Goal: Task Accomplishment & Management: Use online tool/utility

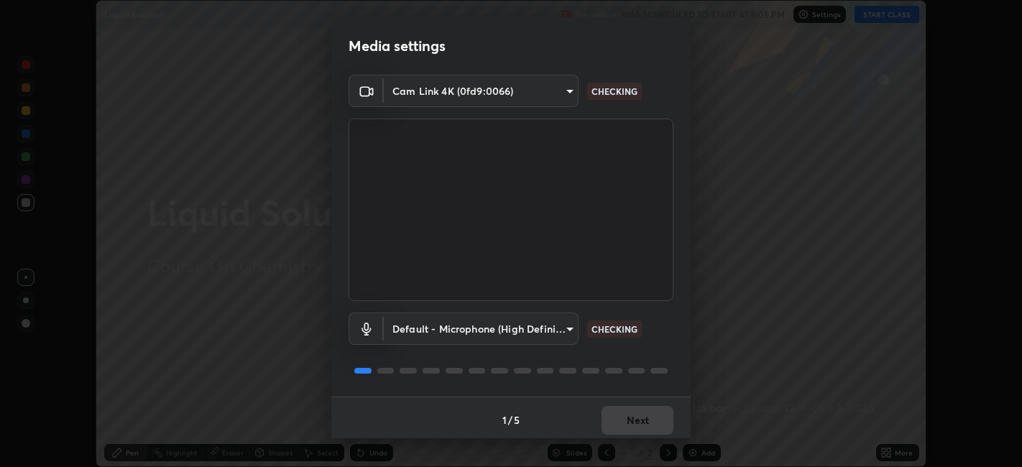
scroll to position [4, 0]
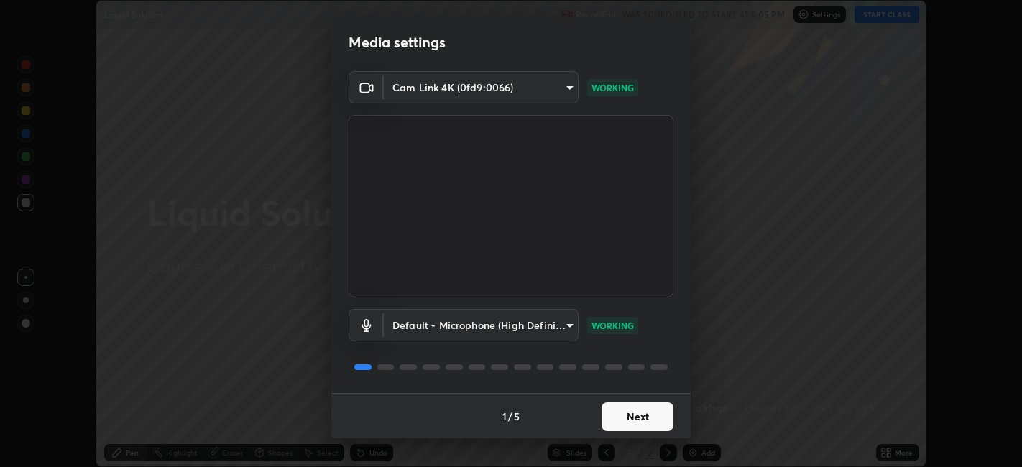
click at [630, 415] on button "Next" at bounding box center [637, 416] width 72 height 29
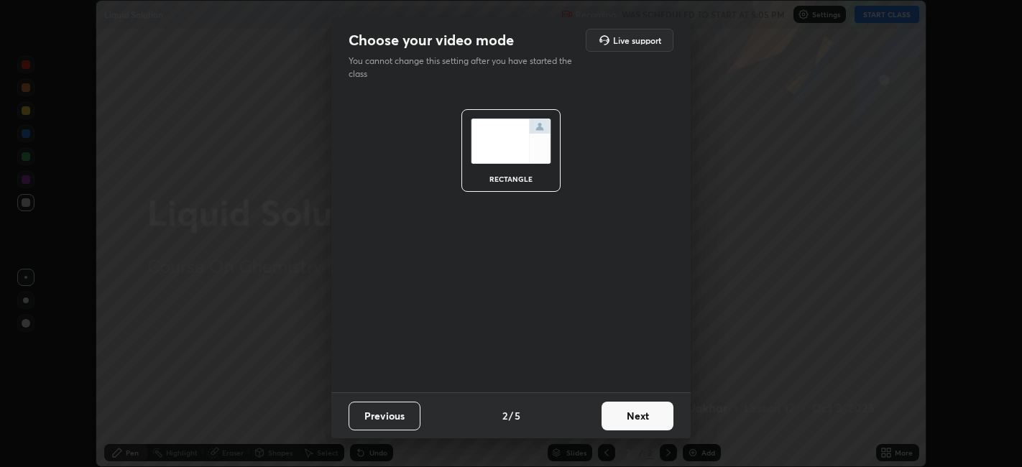
scroll to position [0, 0]
click at [632, 420] on button "Next" at bounding box center [637, 416] width 72 height 29
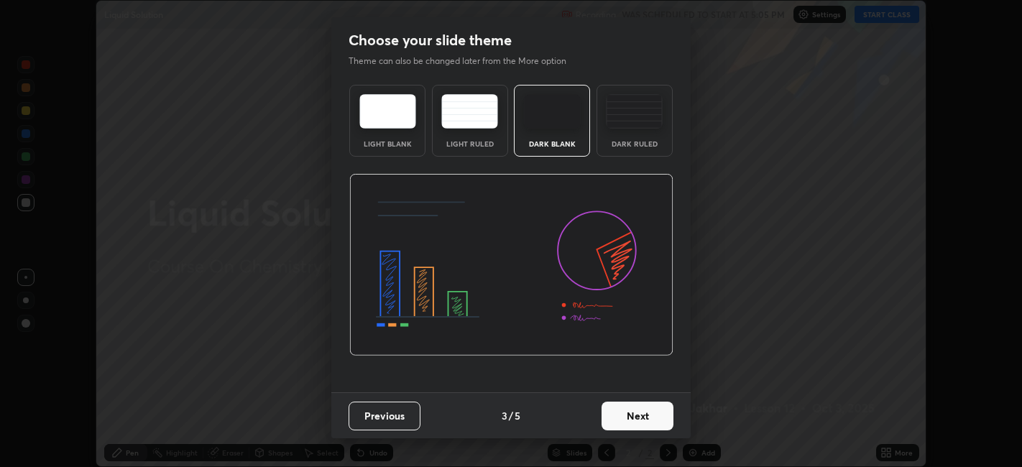
click at [633, 419] on button "Next" at bounding box center [637, 416] width 72 height 29
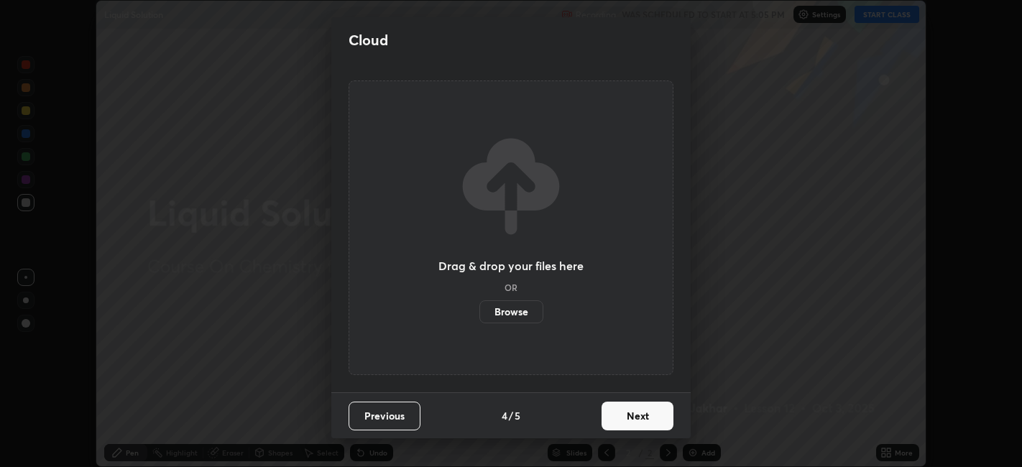
click at [635, 417] on button "Next" at bounding box center [637, 416] width 72 height 29
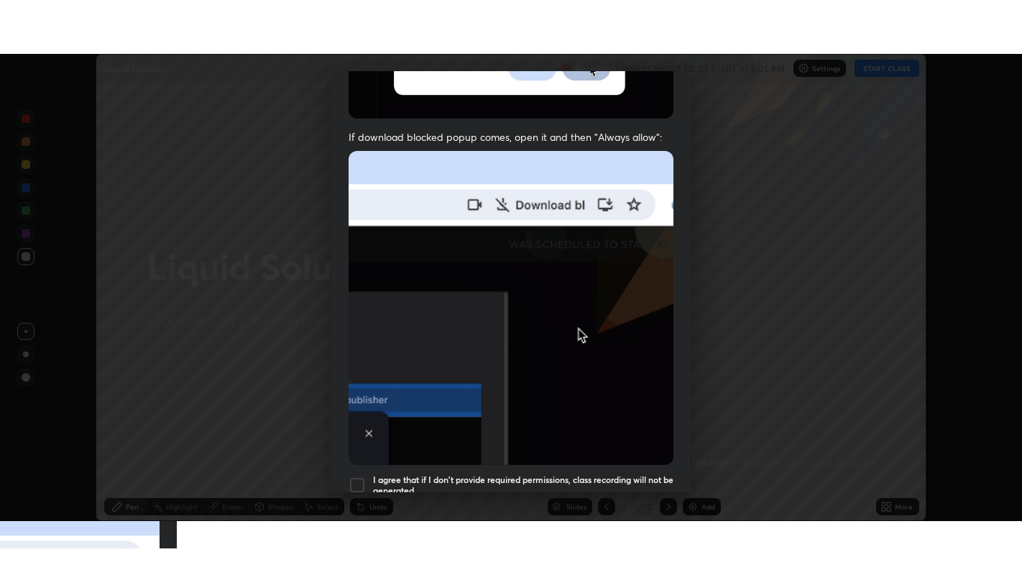
scroll to position [297, 0]
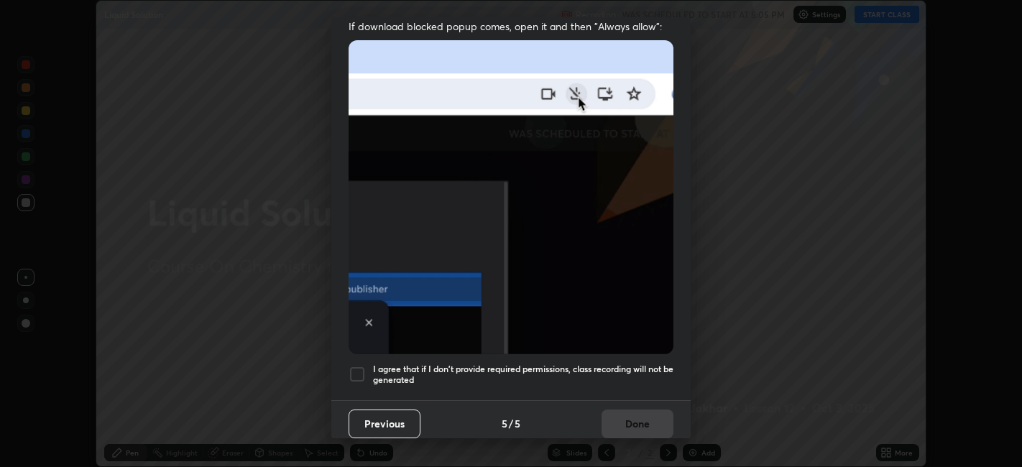
click at [363, 366] on div at bounding box center [356, 374] width 17 height 17
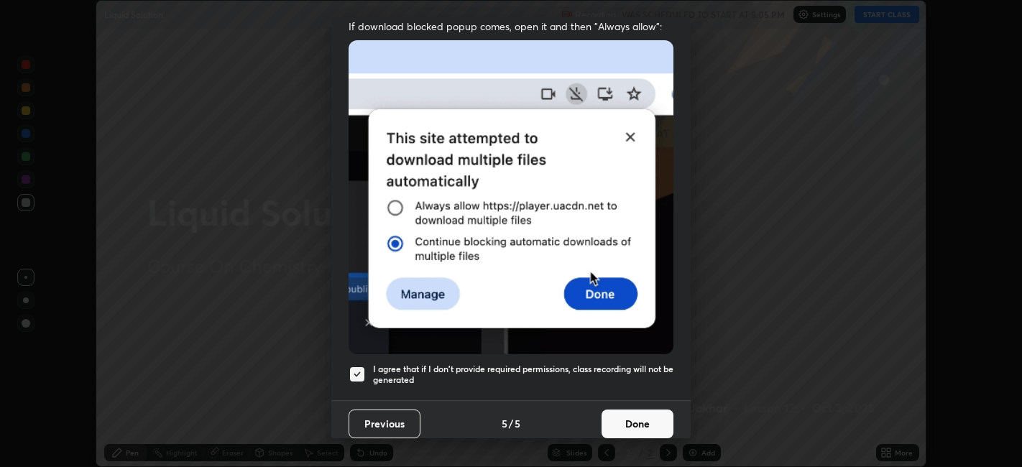
click at [628, 417] on button "Done" at bounding box center [637, 424] width 72 height 29
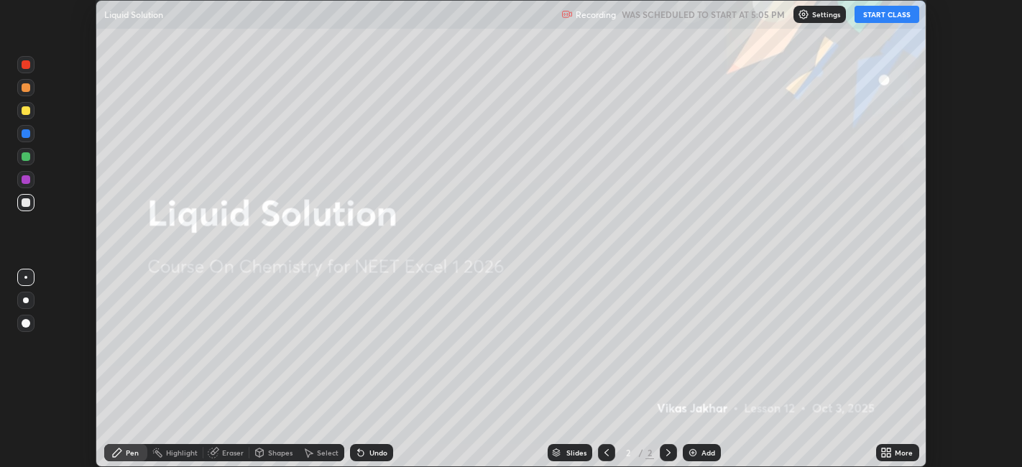
click at [881, 13] on button "START CLASS" at bounding box center [886, 14] width 65 height 17
click at [887, 454] on icon at bounding box center [889, 455] width 4 height 4
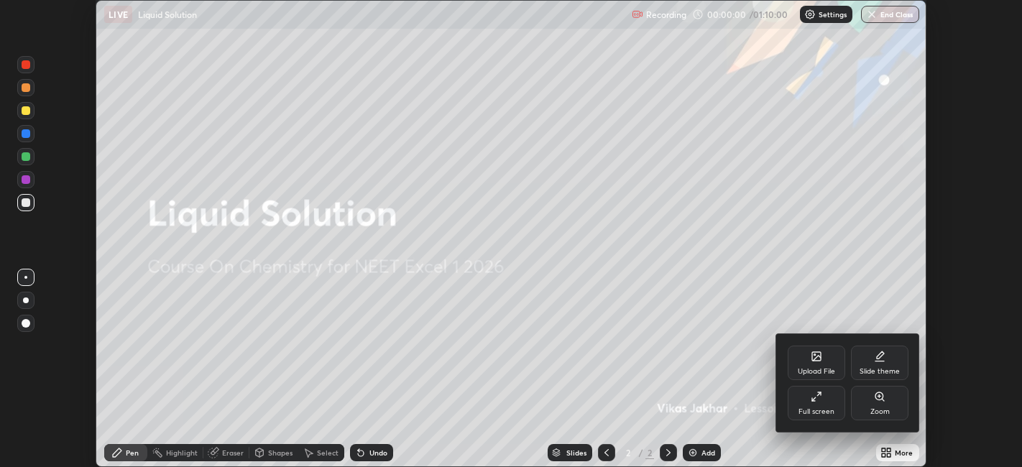
click at [828, 410] on div "Full screen" at bounding box center [816, 411] width 36 height 7
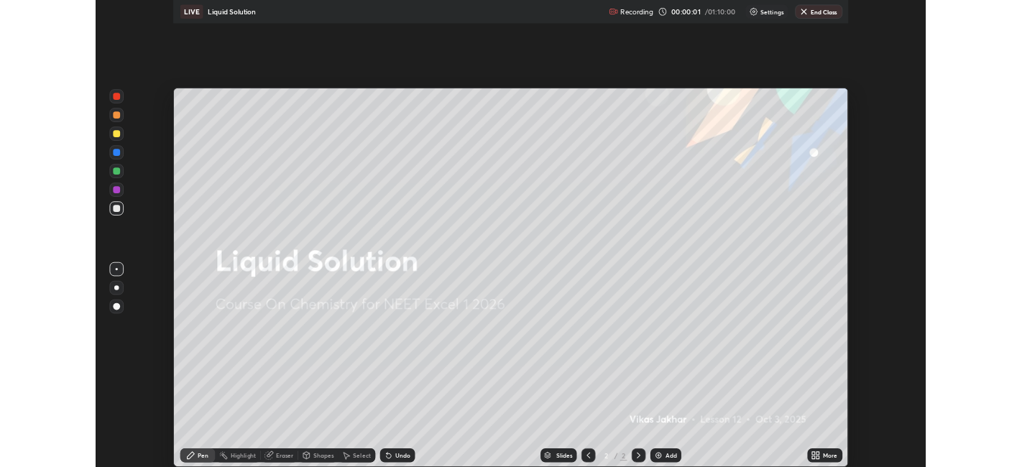
scroll to position [575, 1022]
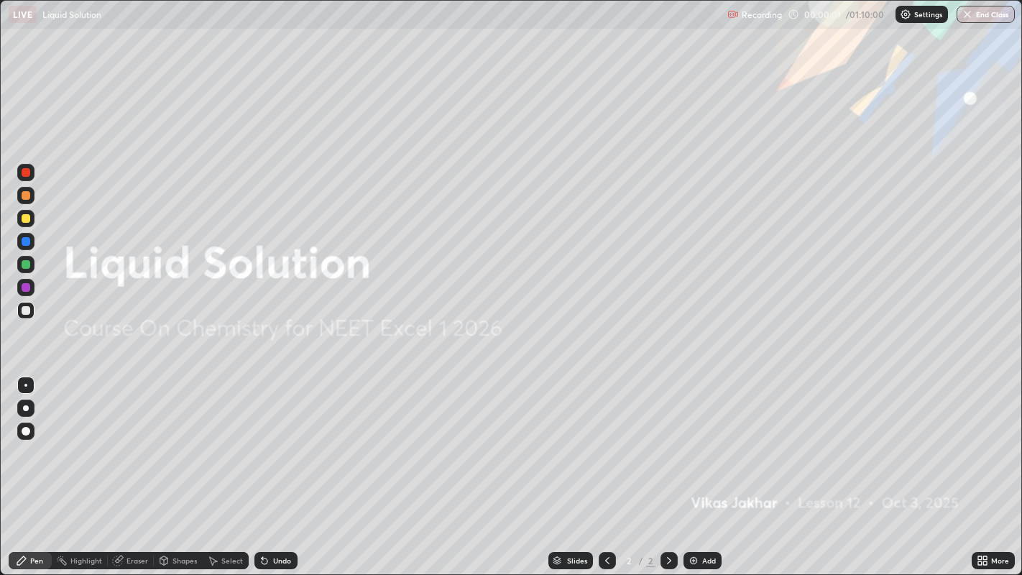
click at [706, 466] on div "Add" at bounding box center [709, 560] width 14 height 7
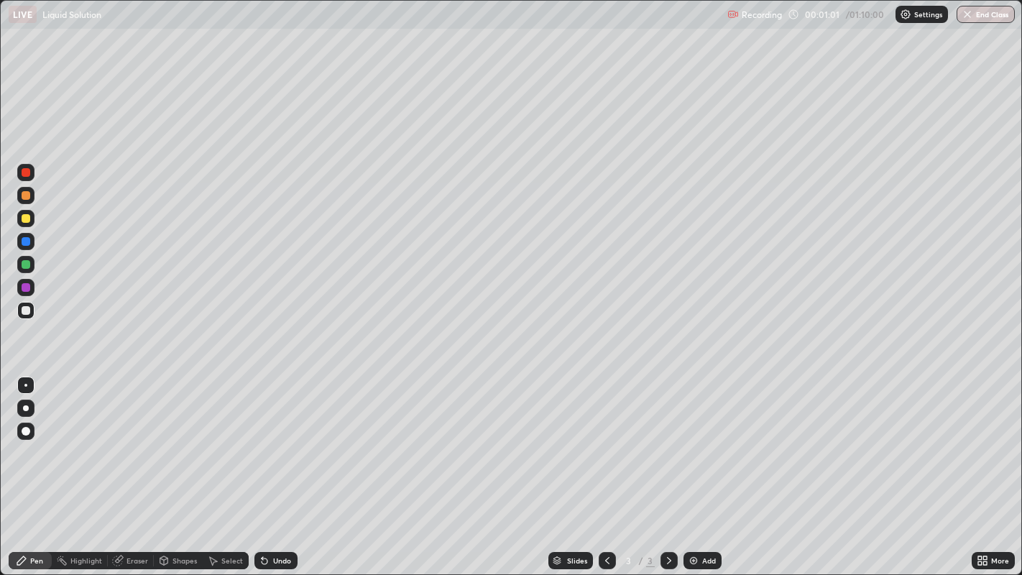
click at [23, 410] on div at bounding box center [25, 408] width 17 height 17
click at [23, 218] on div at bounding box center [26, 218] width 9 height 9
click at [129, 466] on div "Eraser" at bounding box center [137, 560] width 22 height 7
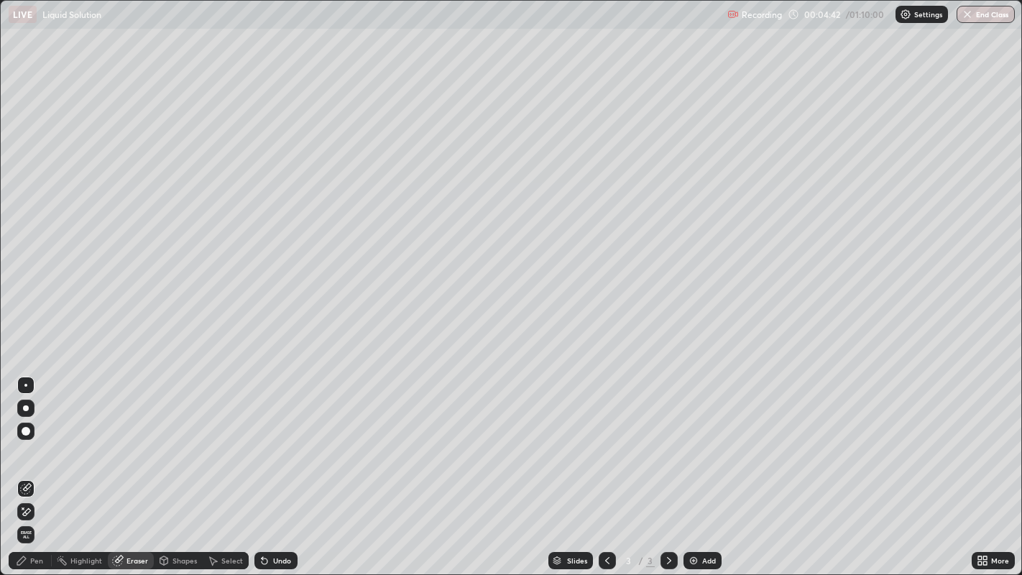
click at [37, 466] on div "Pen" at bounding box center [36, 560] width 13 height 7
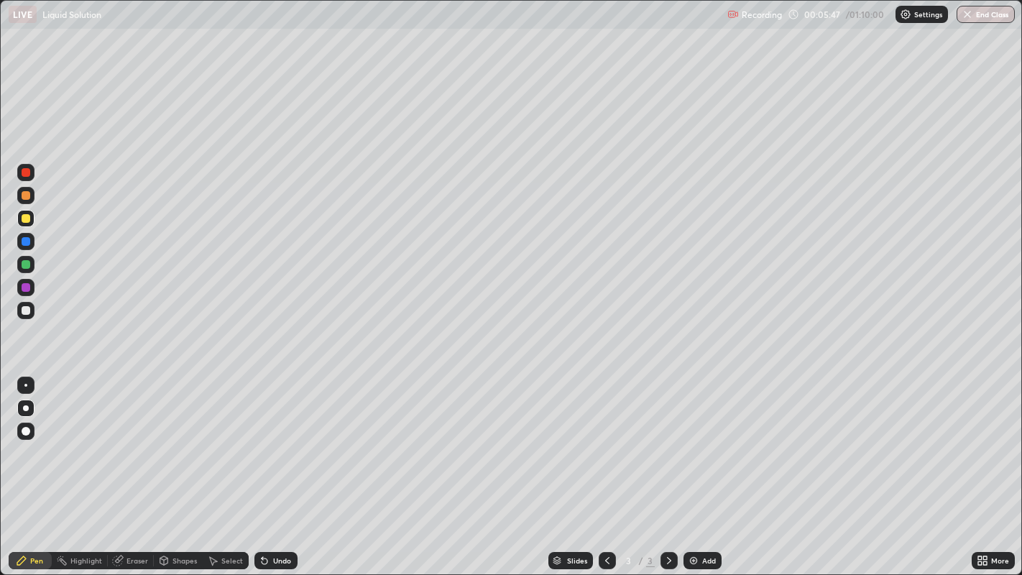
click at [25, 310] on div at bounding box center [26, 310] width 9 height 9
click at [690, 466] on img at bounding box center [693, 560] width 11 height 11
click at [22, 266] on div at bounding box center [26, 264] width 9 height 9
click at [25, 218] on div at bounding box center [26, 218] width 9 height 9
click at [27, 311] on div at bounding box center [26, 310] width 9 height 9
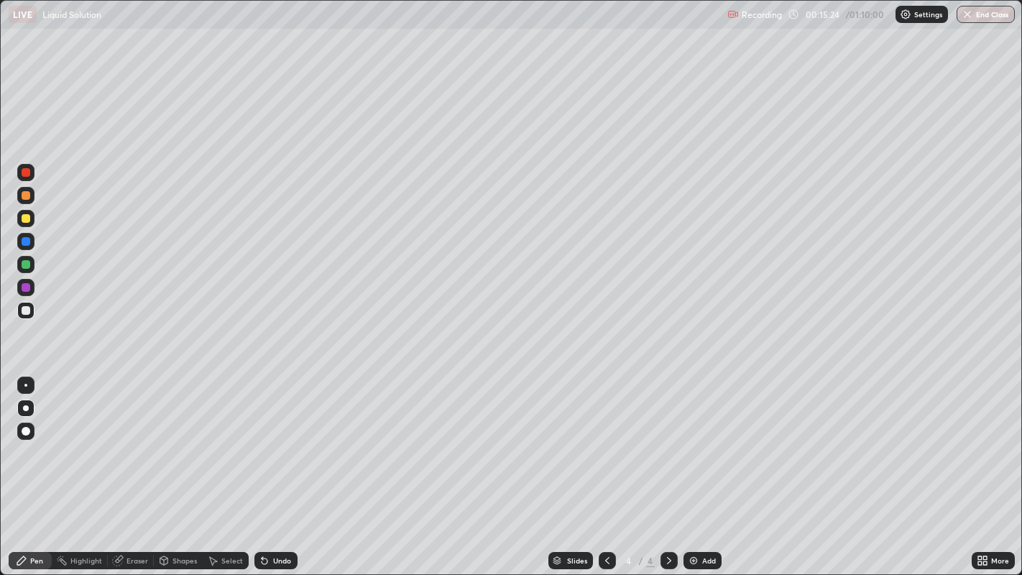
click at [691, 466] on img at bounding box center [693, 560] width 11 height 11
click at [27, 218] on div at bounding box center [26, 218] width 9 height 9
click at [28, 310] on div at bounding box center [26, 310] width 9 height 9
click at [135, 466] on div "Eraser" at bounding box center [137, 560] width 22 height 7
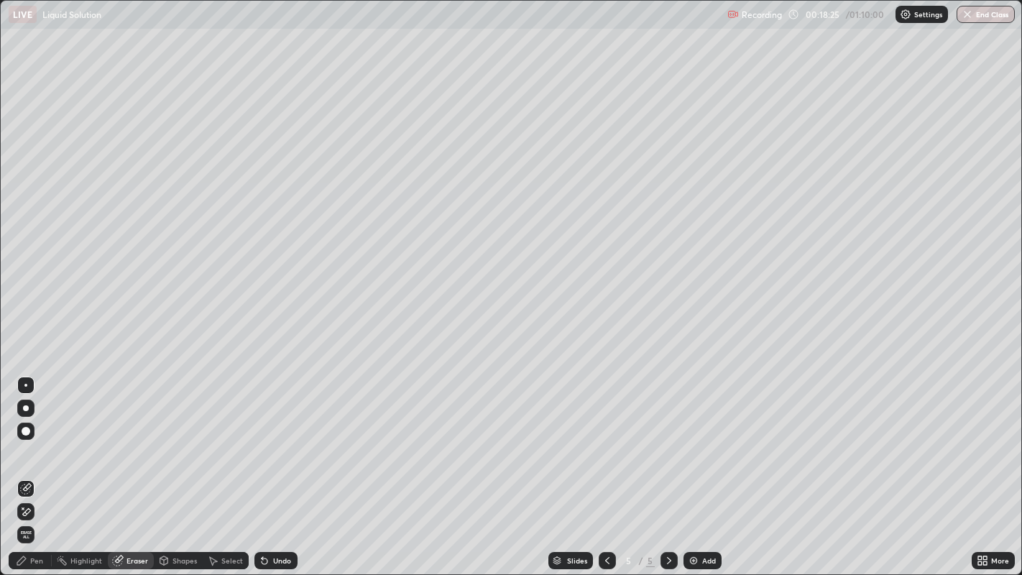
click at [34, 466] on div "Pen" at bounding box center [36, 560] width 13 height 7
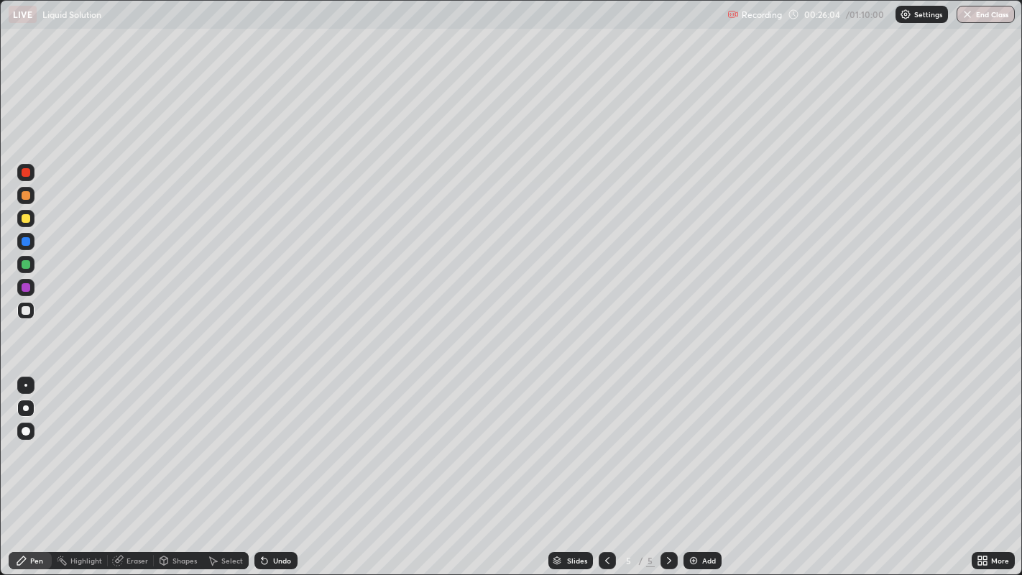
click at [694, 466] on img at bounding box center [693, 560] width 11 height 11
click at [703, 466] on div "Add" at bounding box center [709, 560] width 14 height 7
click at [22, 218] on div at bounding box center [26, 218] width 9 height 9
click at [702, 466] on div "Add" at bounding box center [709, 560] width 14 height 7
click at [698, 466] on div "Add" at bounding box center [702, 560] width 38 height 17
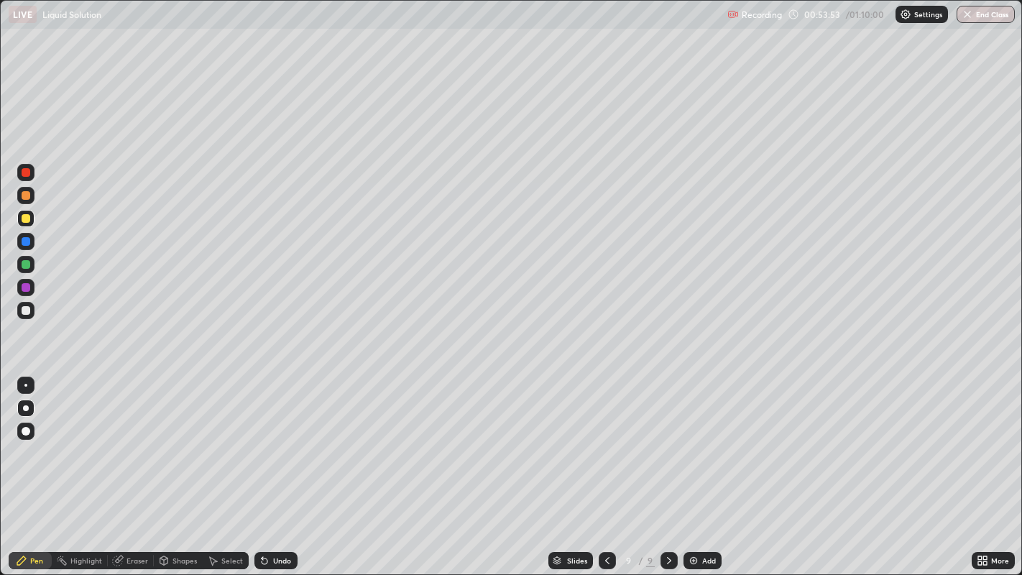
click at [27, 198] on div at bounding box center [26, 195] width 9 height 9
click at [967, 8] on button "End Class" at bounding box center [985, 14] width 58 height 17
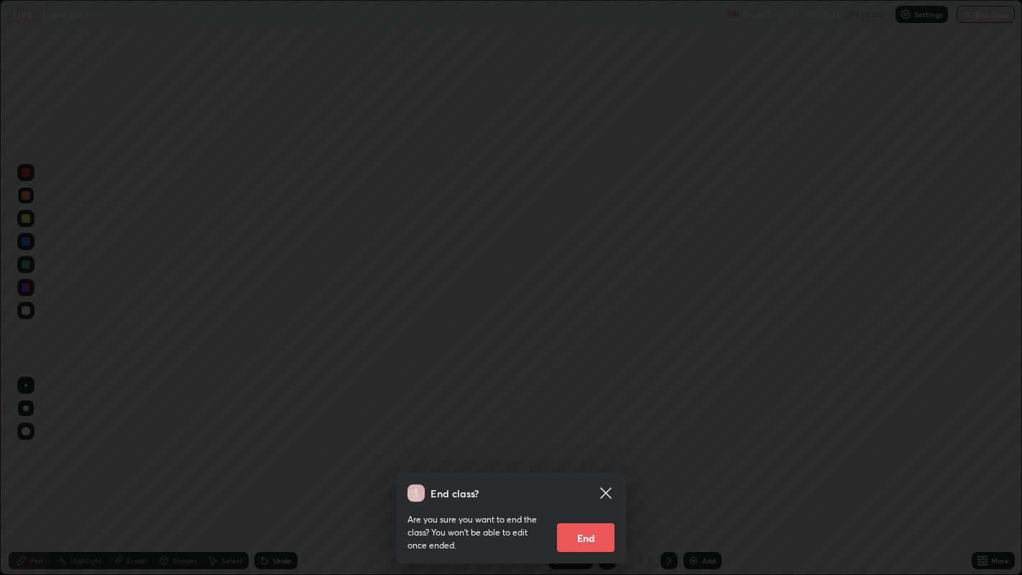
click at [588, 466] on button "End" at bounding box center [585, 537] width 57 height 29
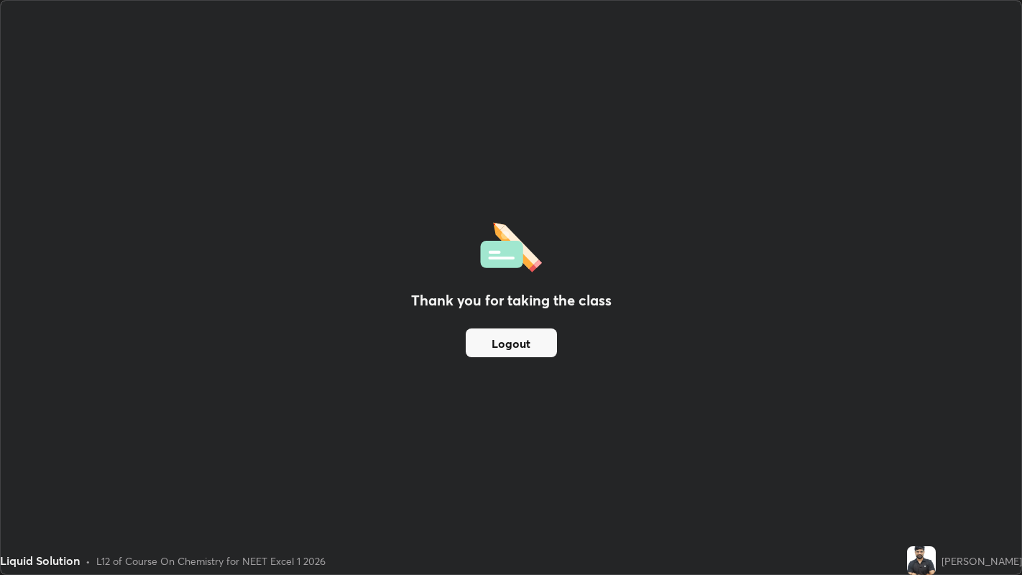
click at [524, 338] on button "Logout" at bounding box center [511, 342] width 91 height 29
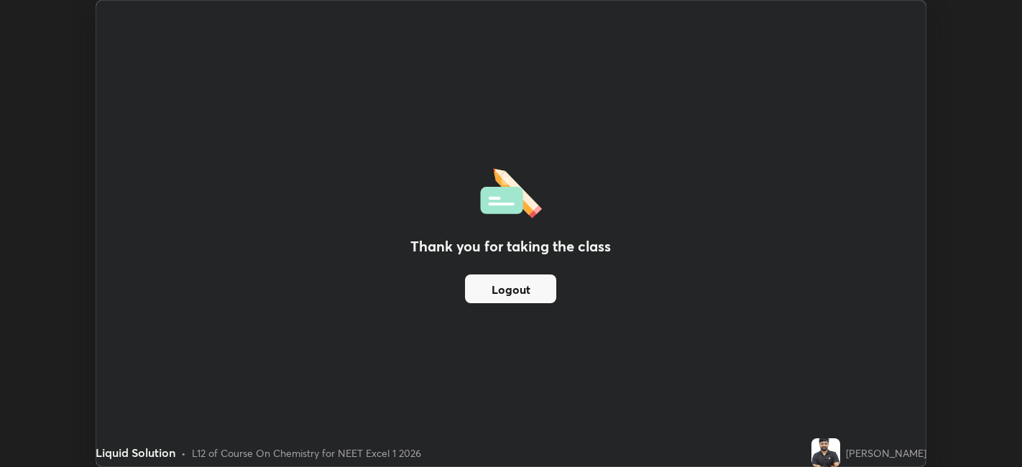
scroll to position [71387, 70832]
